Goal: Task Accomplishment & Management: Use online tool/utility

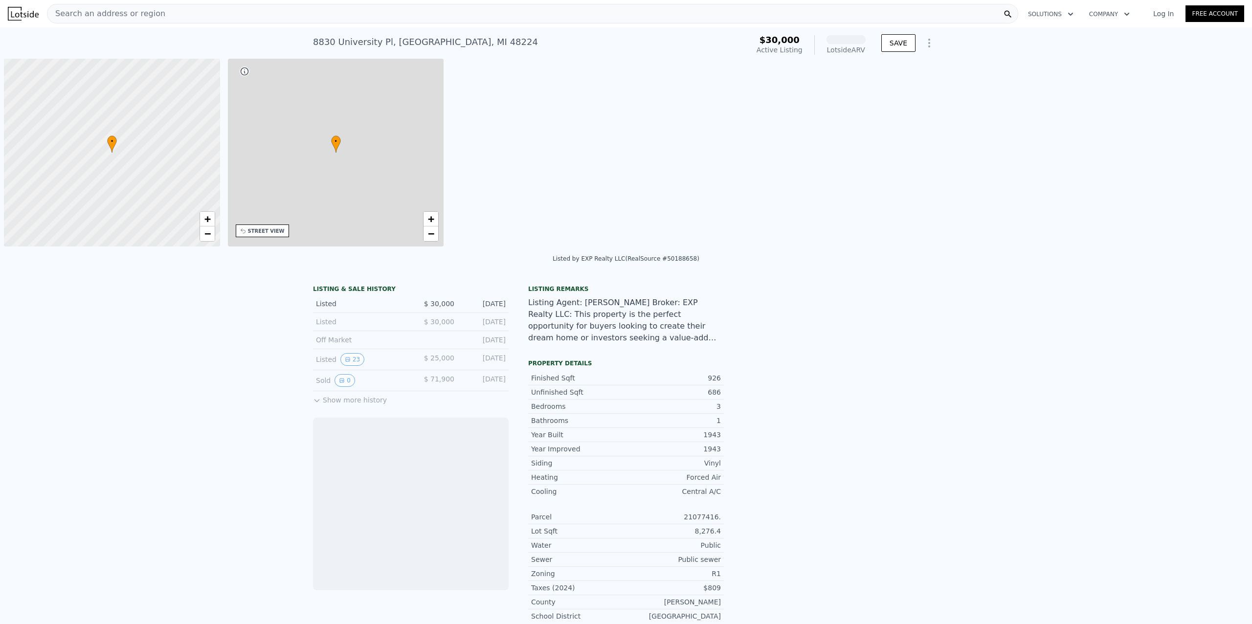
scroll to position [0, 4]
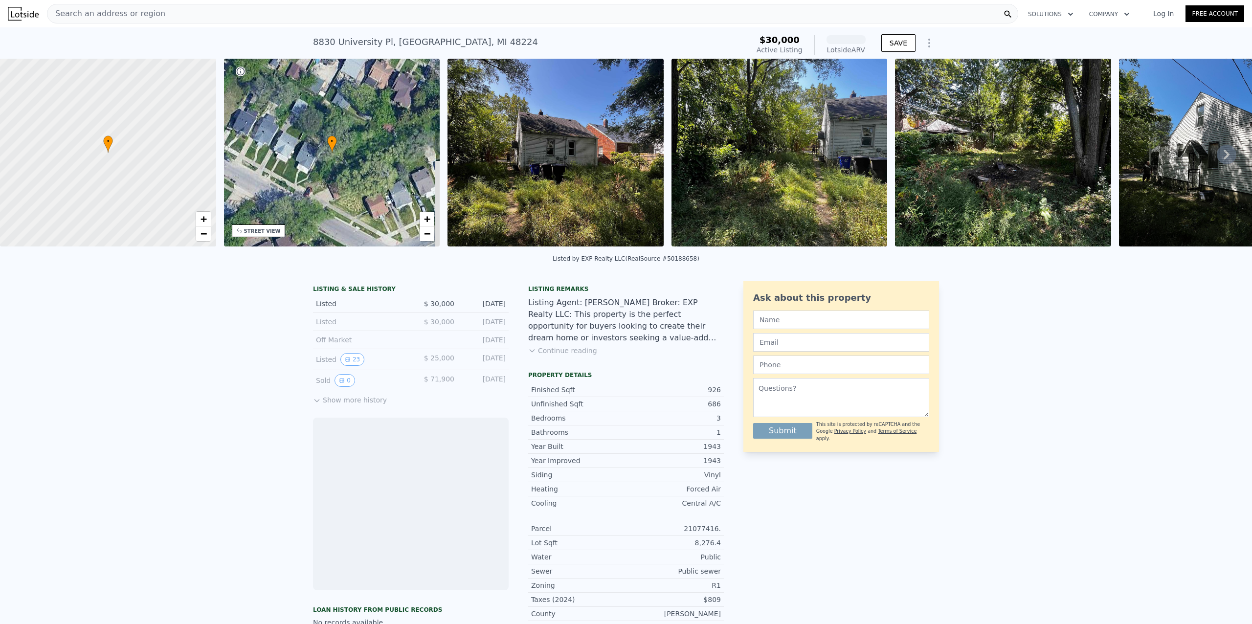
click at [1163, 16] on link "Log In" at bounding box center [1164, 14] width 44 height 10
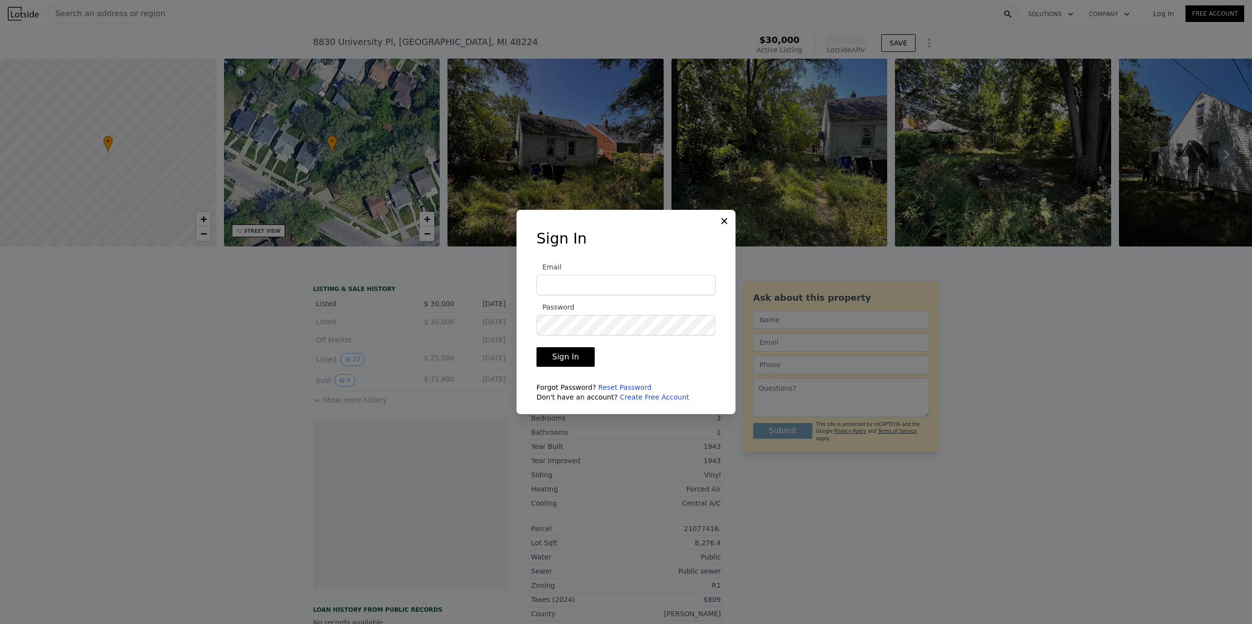
type input "[PERSON_NAME][EMAIL_ADDRESS][DOMAIN_NAME]"
click at [556, 360] on button "Sign In" at bounding box center [566, 357] width 58 height 20
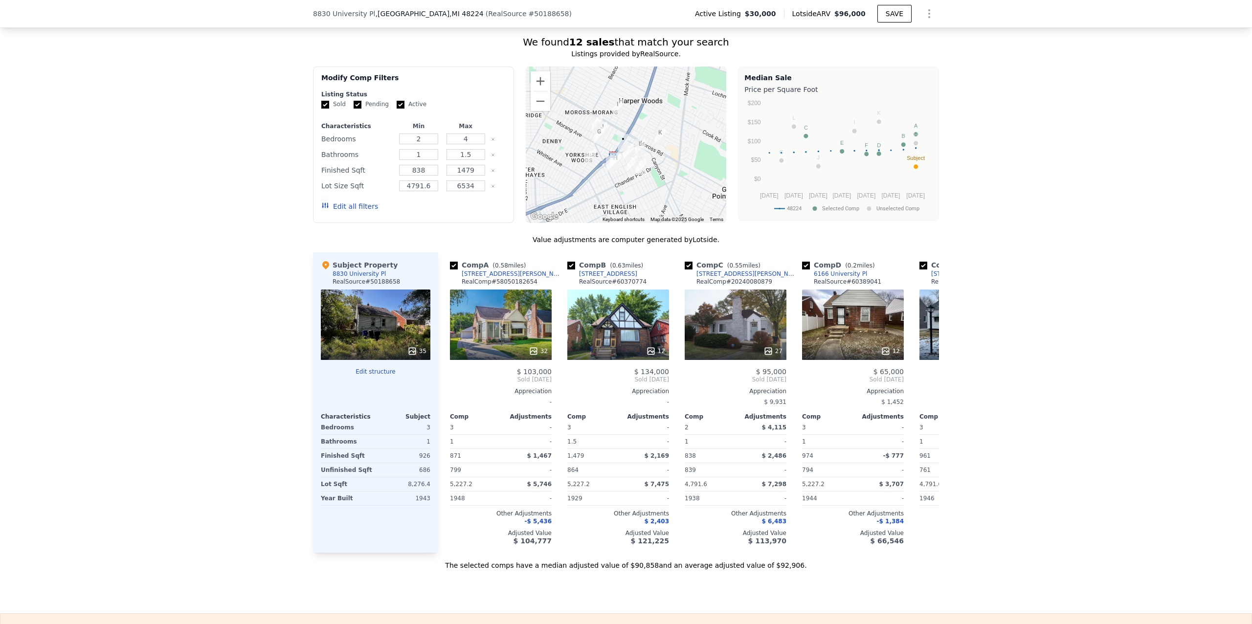
scroll to position [823, 0]
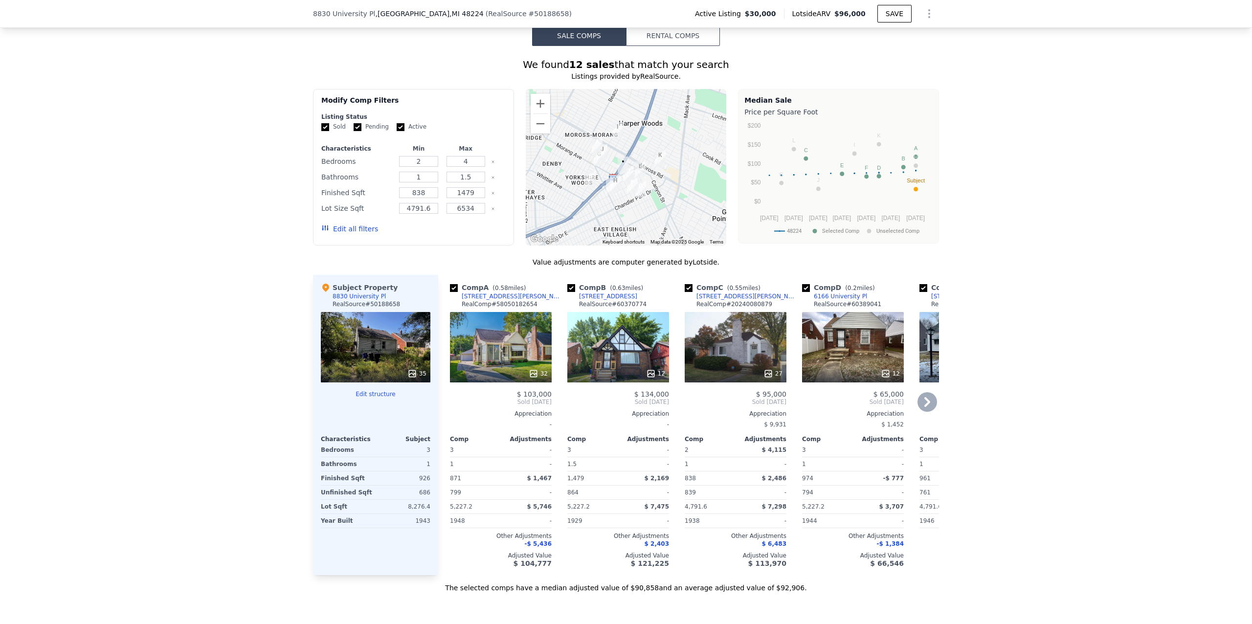
click at [450, 292] on input "checkbox" at bounding box center [454, 288] width 8 height 8
checkbox input "false"
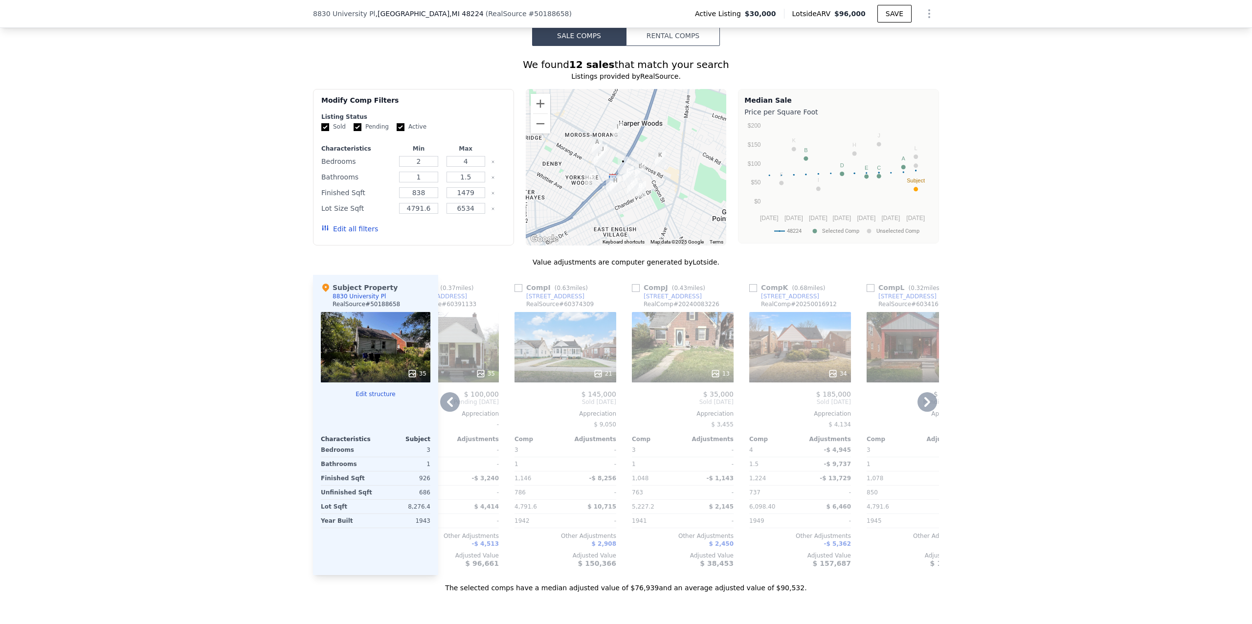
scroll to position [0, 871]
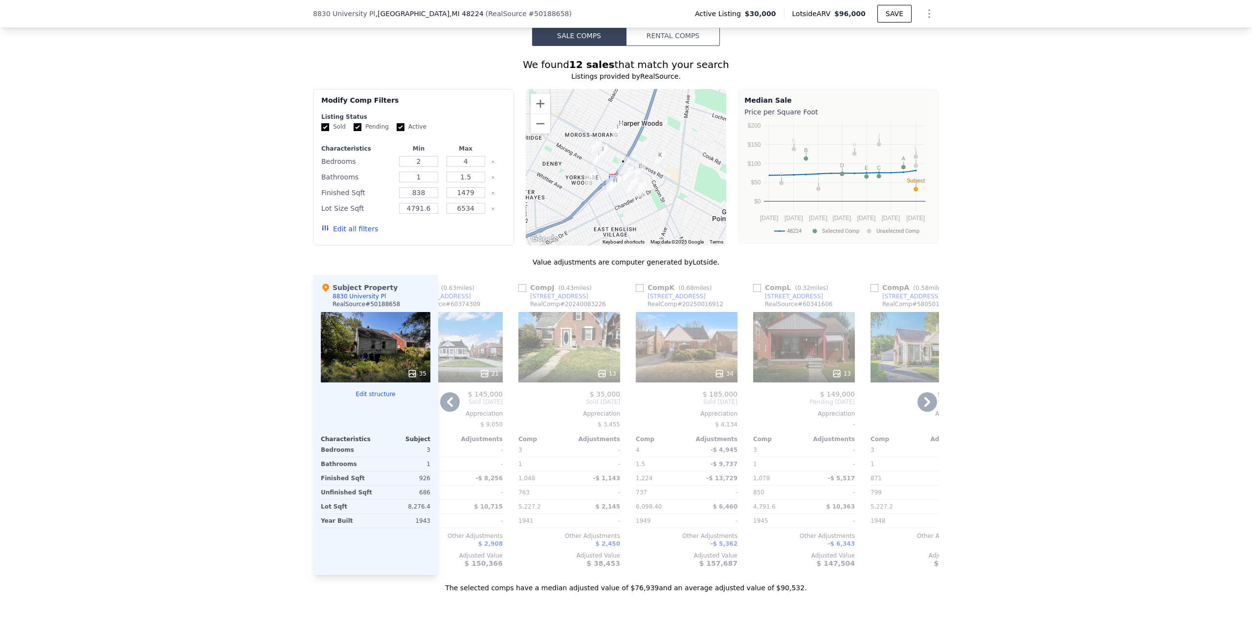
click at [753, 292] on input "checkbox" at bounding box center [757, 288] width 8 height 8
checkbox input "true"
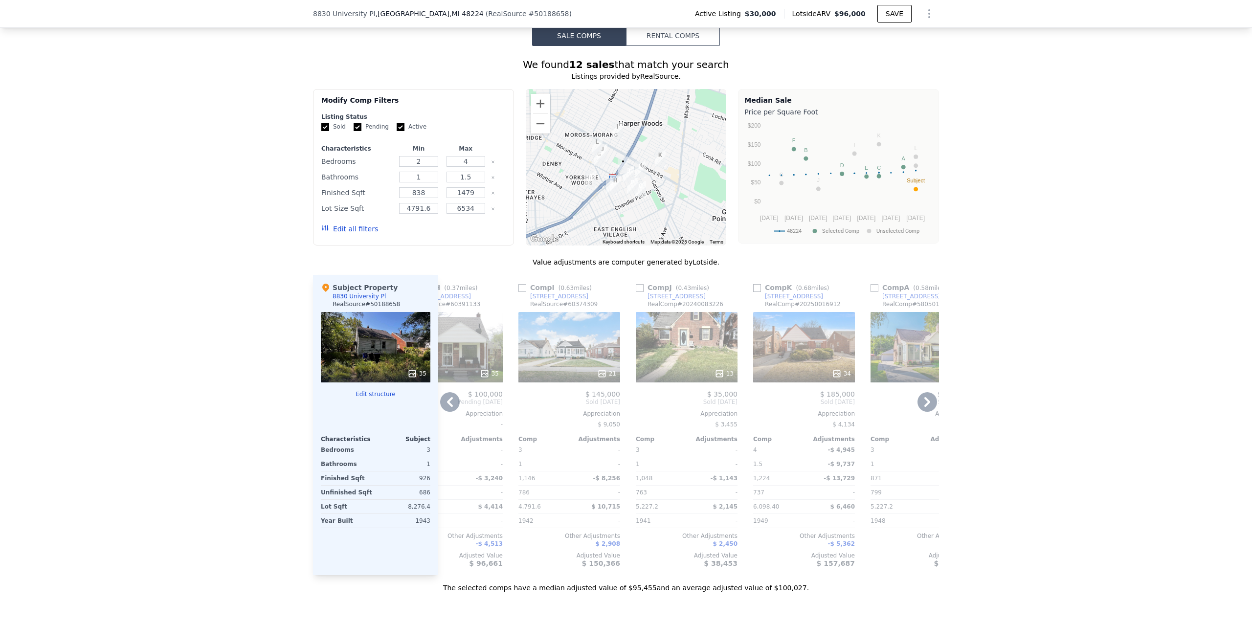
click at [873, 292] on input "checkbox" at bounding box center [875, 288] width 8 height 8
checkbox input "true"
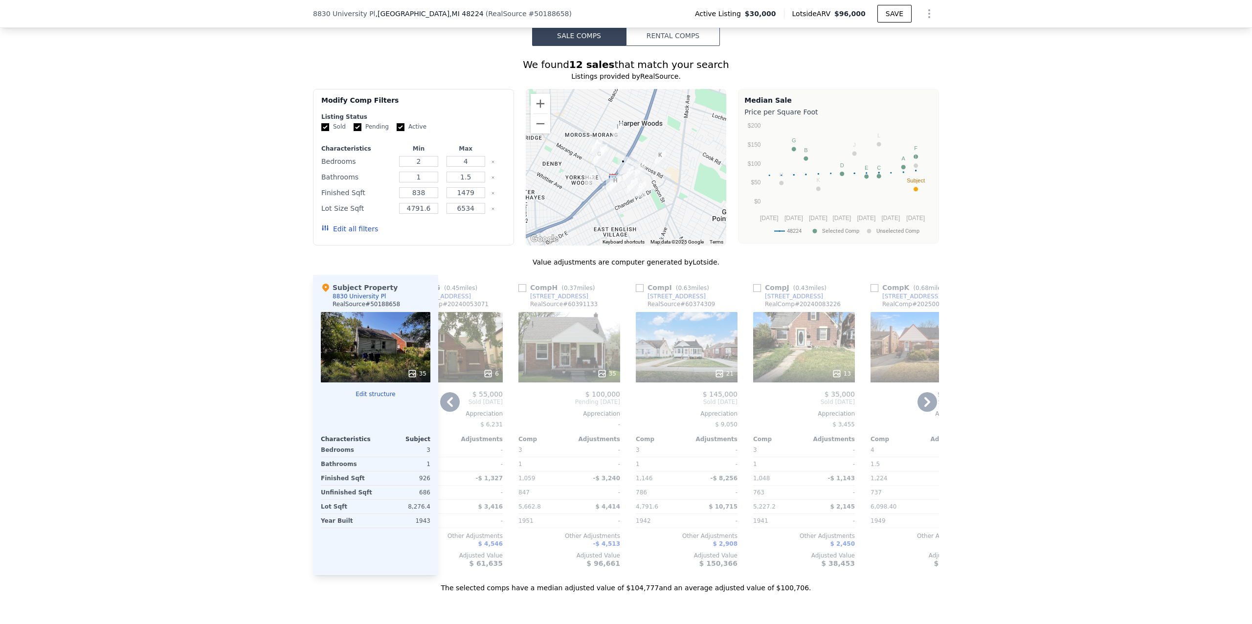
click at [873, 292] on input "checkbox" at bounding box center [875, 288] width 8 height 8
checkbox input "true"
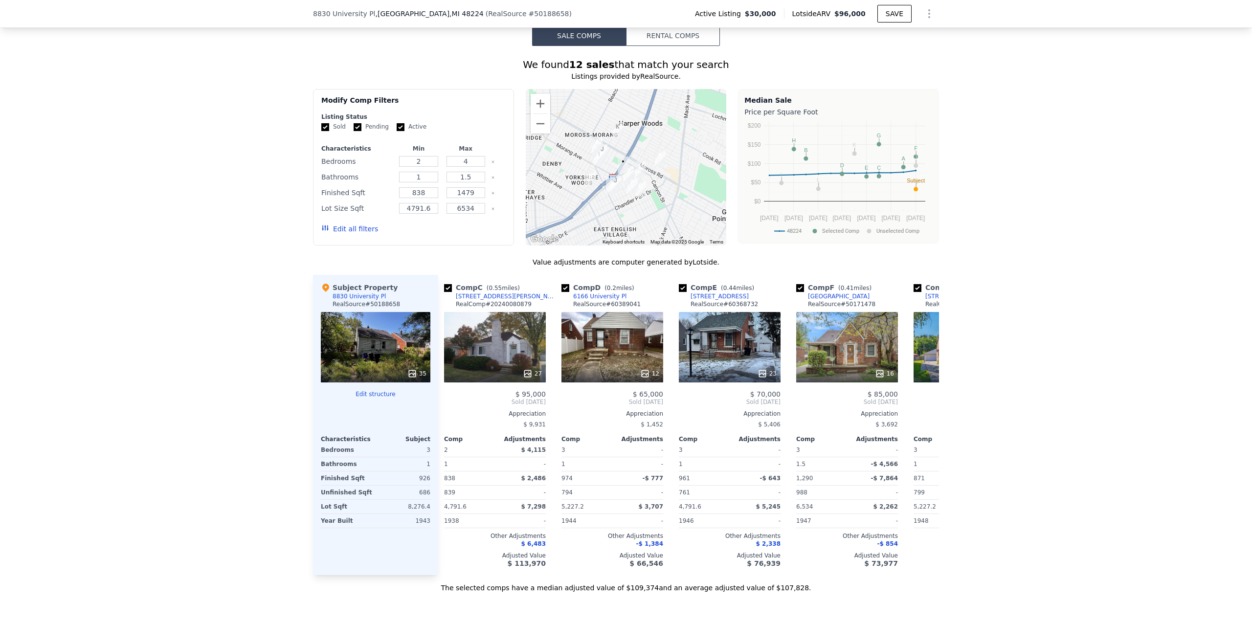
scroll to position [0, 0]
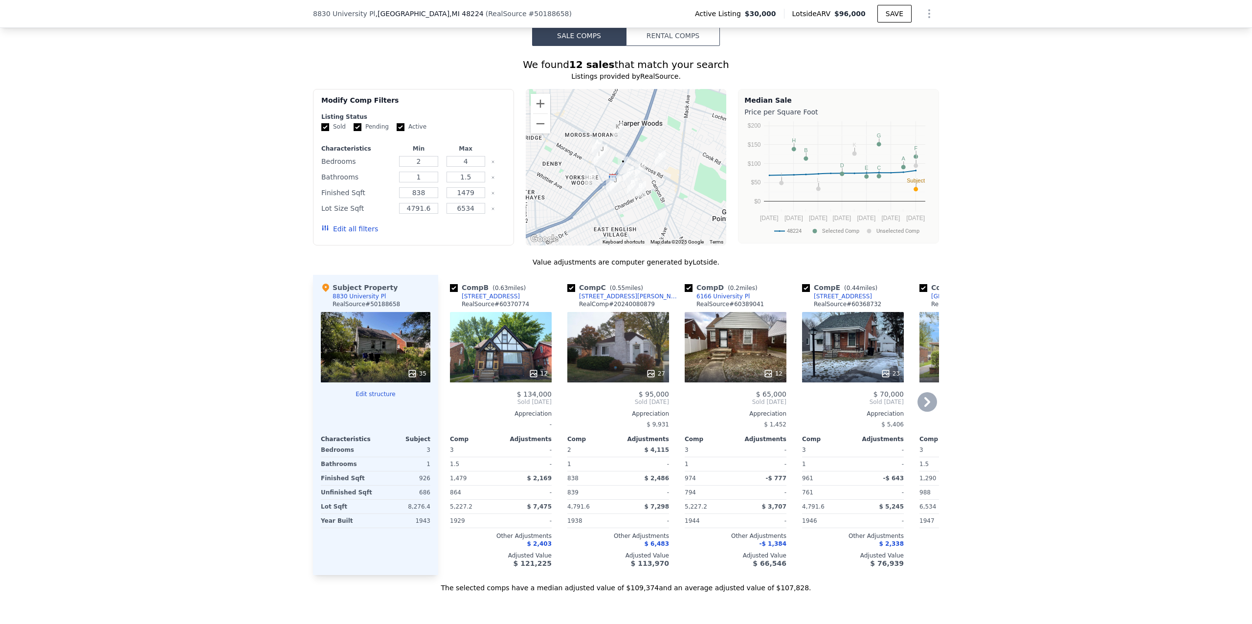
click at [450, 292] on input "checkbox" at bounding box center [454, 288] width 8 height 8
checkbox input "false"
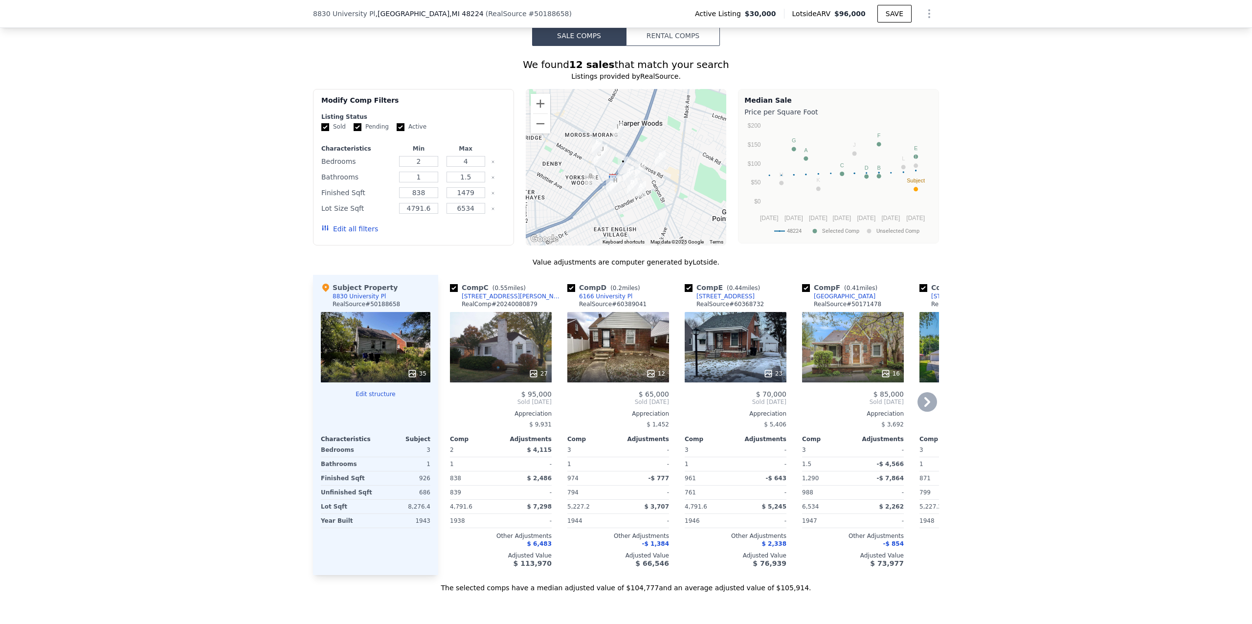
click at [687, 292] on input "checkbox" at bounding box center [689, 288] width 8 height 8
checkbox input "false"
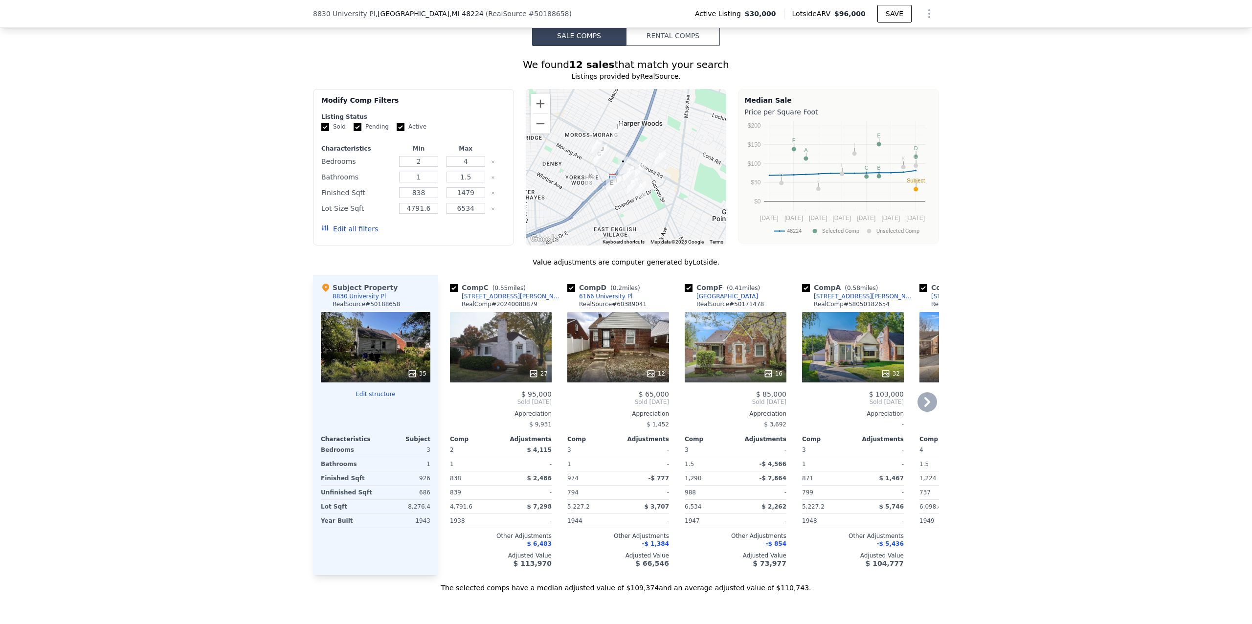
click at [805, 292] on input "checkbox" at bounding box center [806, 288] width 8 height 8
checkbox input "false"
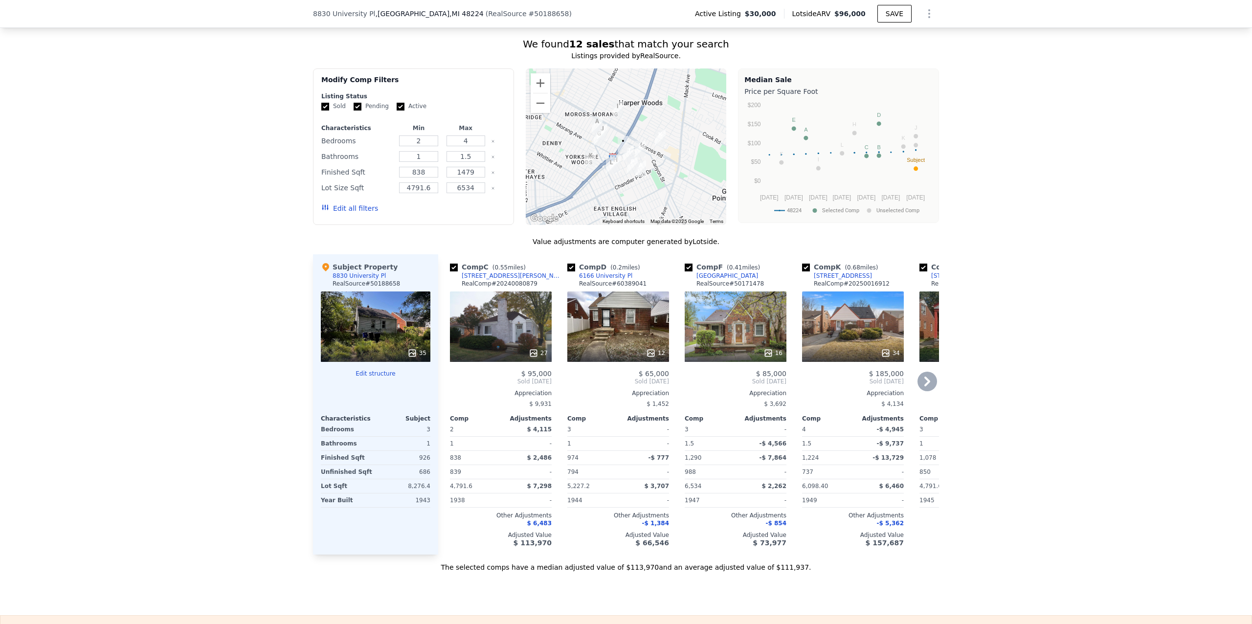
scroll to position [844, 0]
click at [803, 270] on input "checkbox" at bounding box center [806, 267] width 8 height 8
checkbox input "false"
